Goal: Find specific page/section: Find specific page/section

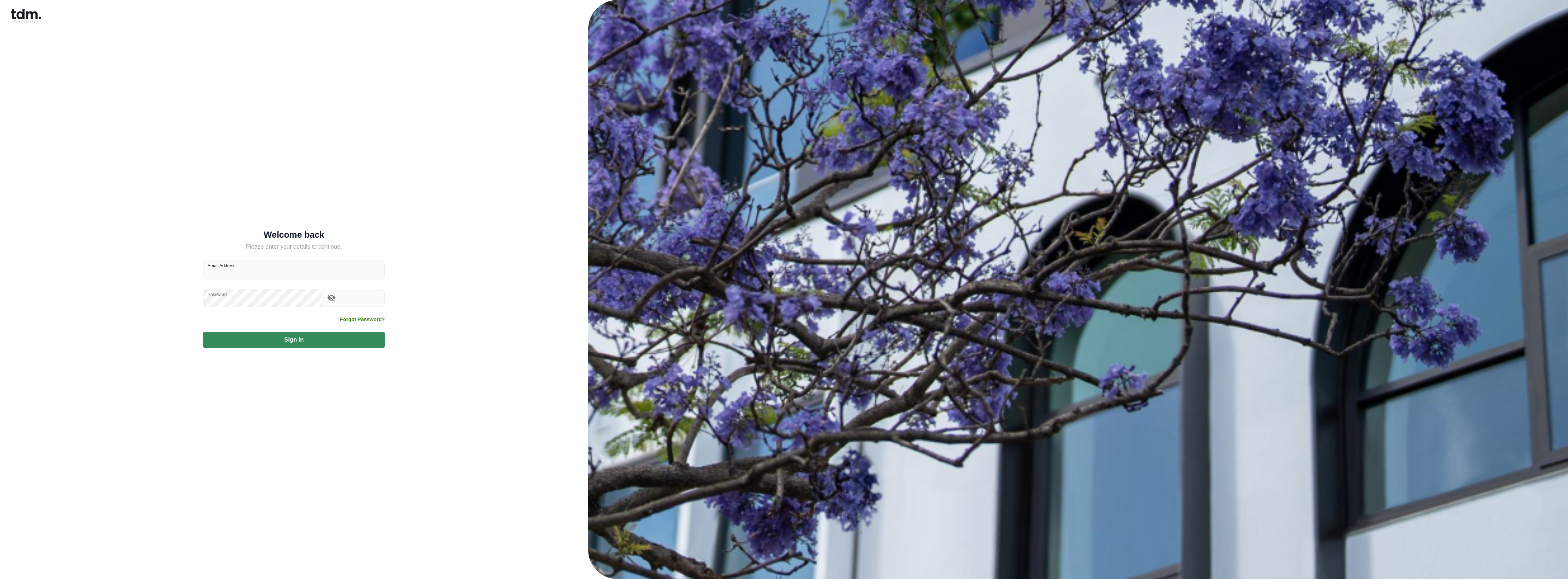
click at [305, 270] on input "Email Address" at bounding box center [293, 270] width 181 height 19
type input "**********"
click at [294, 334] on button "Sign in" at bounding box center [294, 340] width 181 height 16
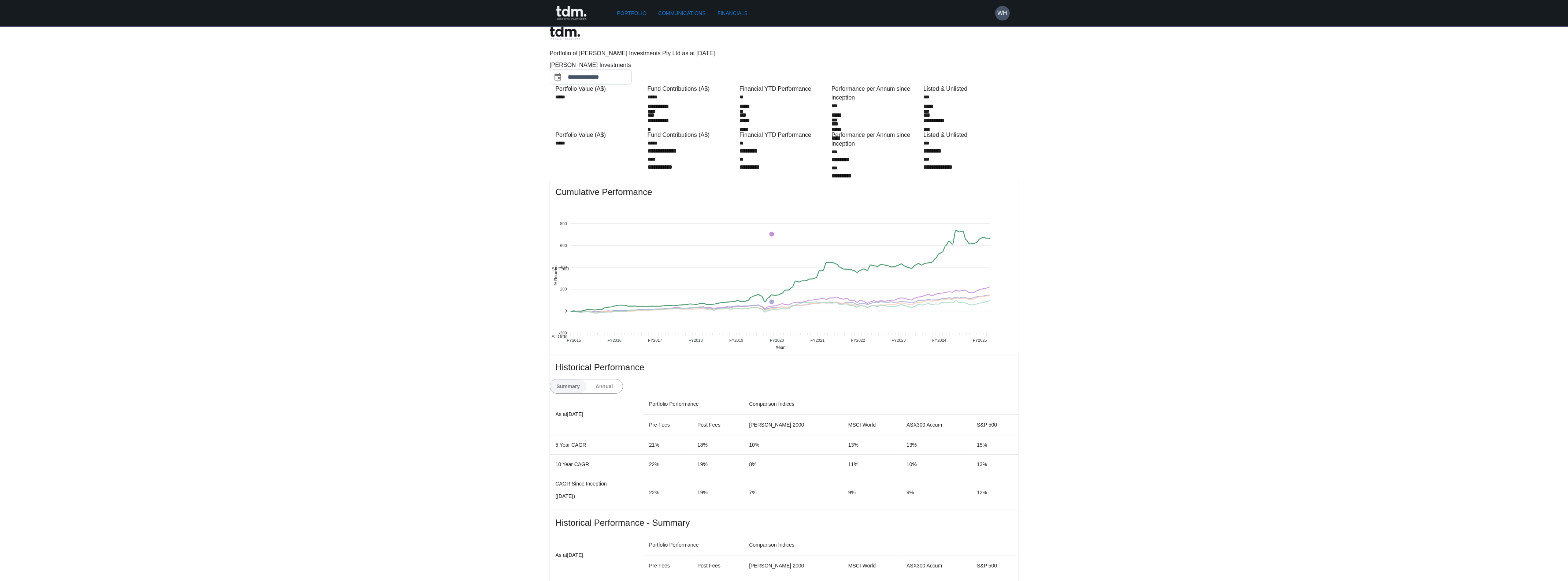
click at [715, 9] on link "Financials" at bounding box center [732, 13] width 36 height 13
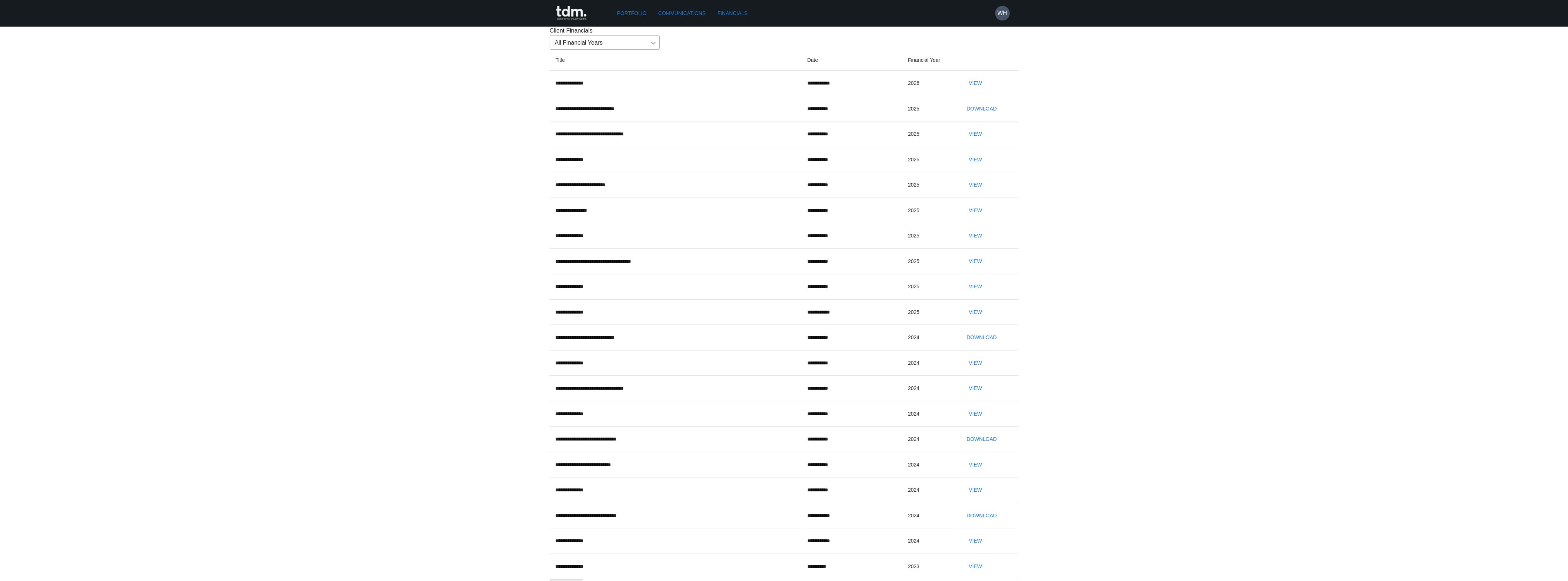
click at [987, 90] on button "View" at bounding box center [975, 83] width 23 height 13
click at [625, 7] on link "Portfolio" at bounding box center [632, 13] width 35 height 13
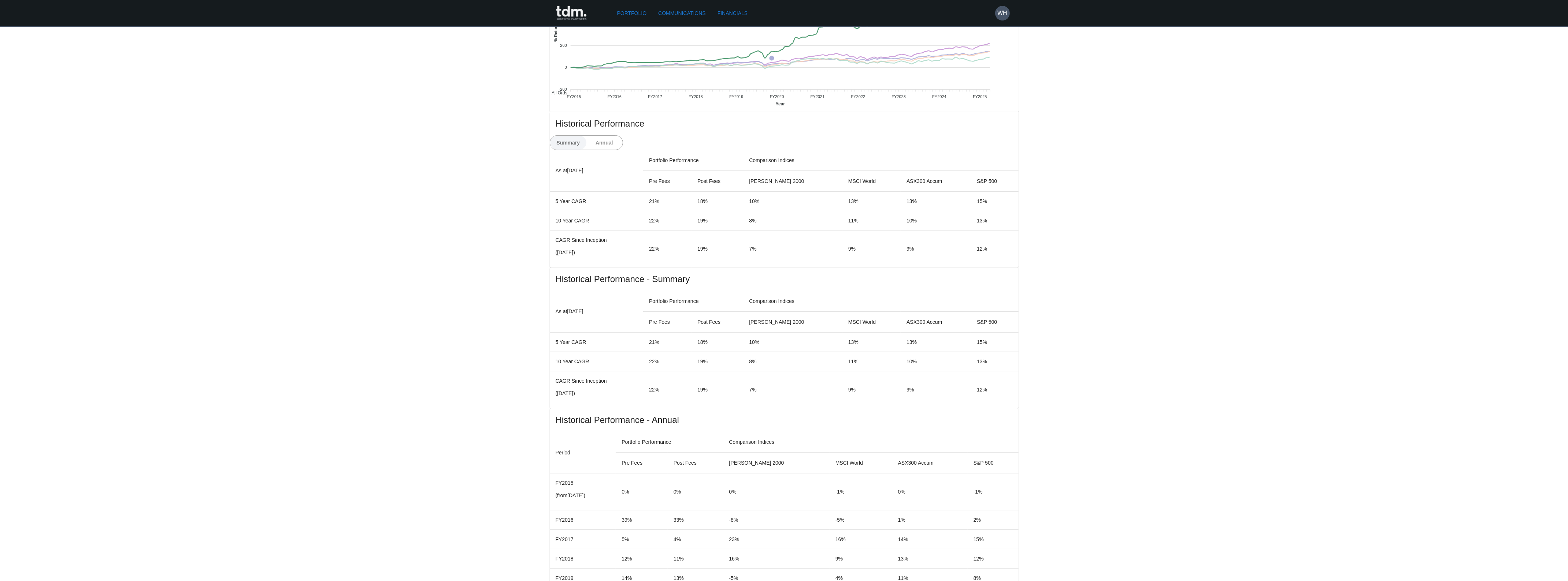
scroll to position [296, 0]
